Goal: Information Seeking & Learning: Find specific fact

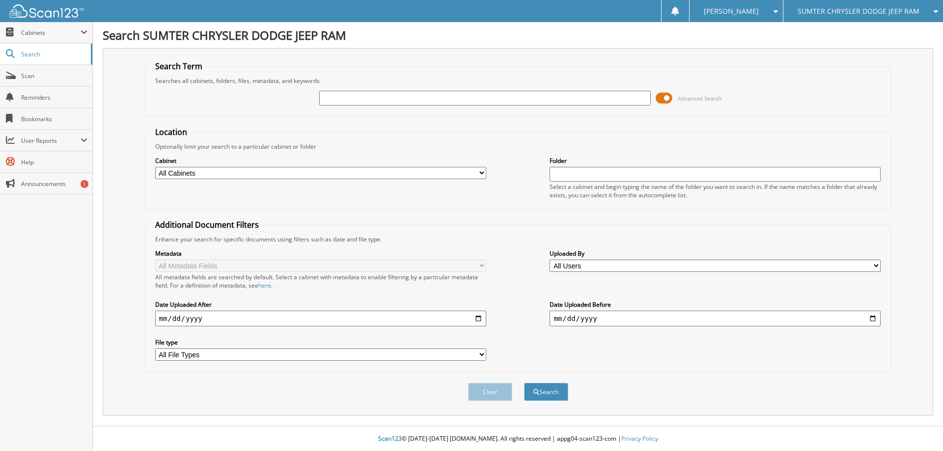
click at [342, 95] on input "text" at bounding box center [484, 98] width 331 height 15
click at [352, 98] on input "text" at bounding box center [484, 98] width 331 height 15
type input "10878"
click at [524, 383] on button "Search" at bounding box center [546, 392] width 44 height 18
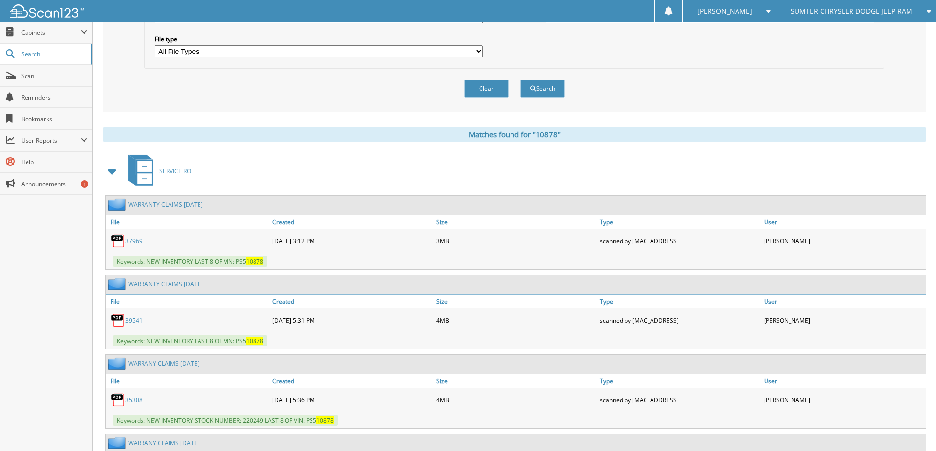
scroll to position [295, 0]
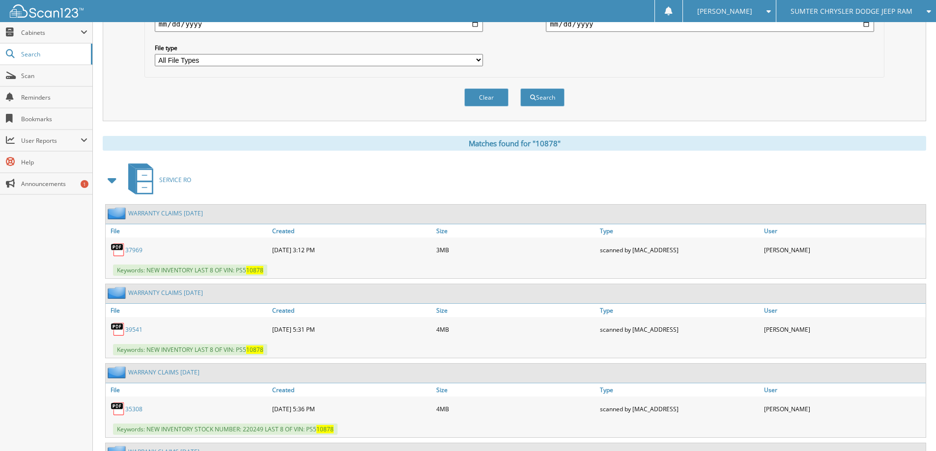
click at [116, 178] on span at bounding box center [113, 180] width 14 height 18
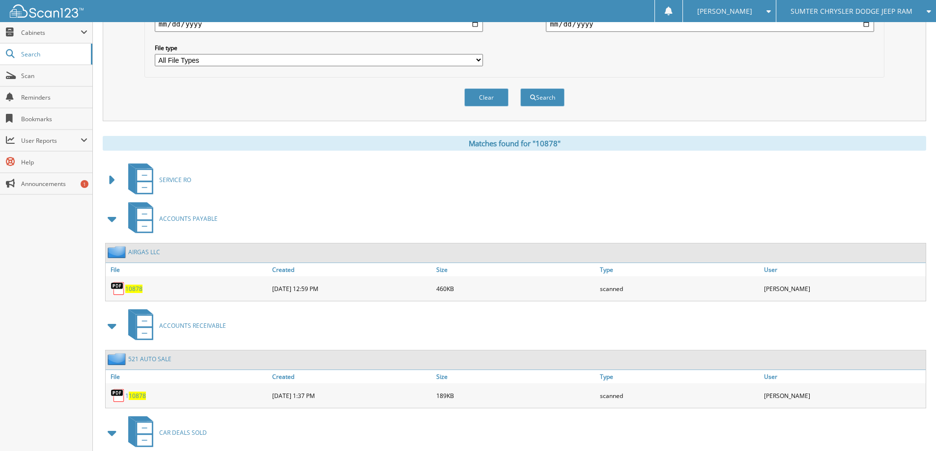
click at [133, 292] on span "10878" at bounding box center [133, 289] width 17 height 8
